Goal: Find specific page/section: Find specific page/section

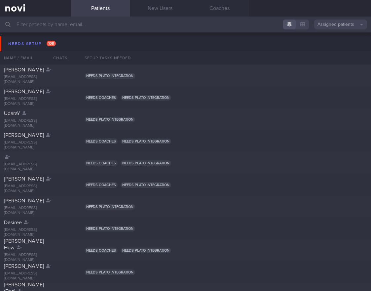
click at [99, 22] on input "text" at bounding box center [185, 25] width 371 height 16
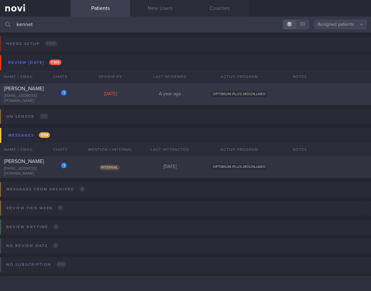
type input "kennet"
click at [107, 94] on div "Tue, 7 Oct" at bounding box center [110, 94] width 59 height 6
select select "9"
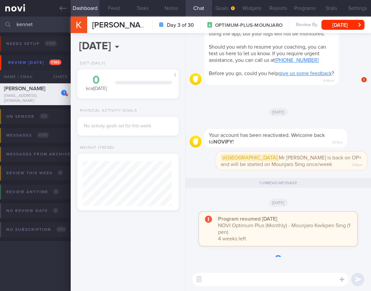
scroll to position [45, 89]
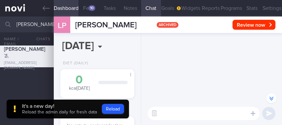
select select "9"
